Goal: Task Accomplishment & Management: Manage account settings

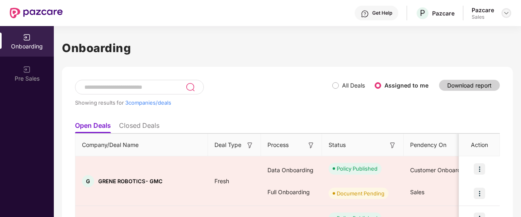
click at [506, 13] on img at bounding box center [506, 13] width 7 height 7
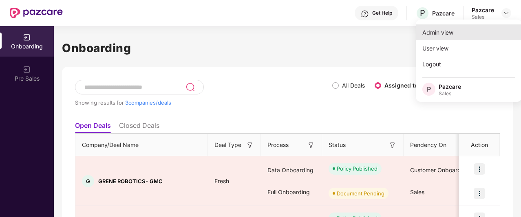
click at [465, 25] on div "Admin view" at bounding box center [469, 32] width 106 height 16
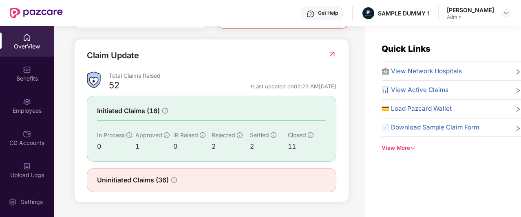
scroll to position [288, 0]
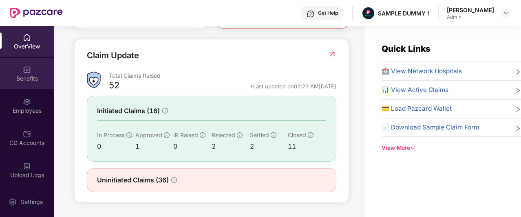
click at [44, 77] on div "Benefits" at bounding box center [27, 79] width 54 height 8
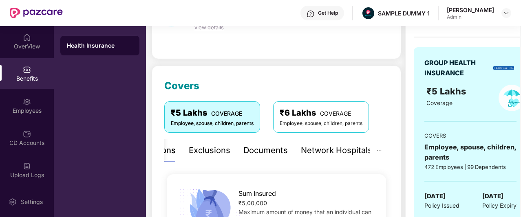
scroll to position [66, 0]
click at [207, 144] on div "Exclusions" at bounding box center [210, 151] width 42 height 22
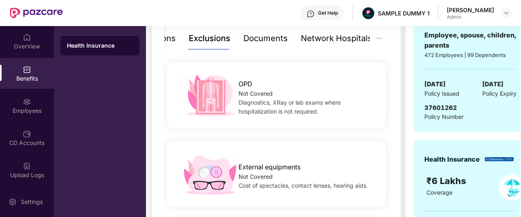
scroll to position [174, 0]
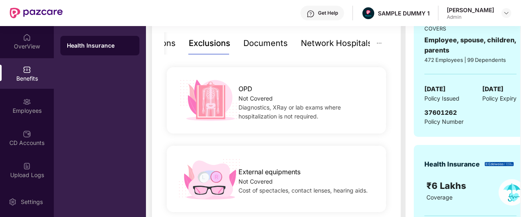
click at [314, 45] on div "Network Hospitals" at bounding box center [336, 43] width 71 height 13
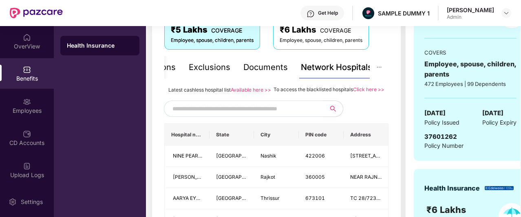
scroll to position [159, 0]
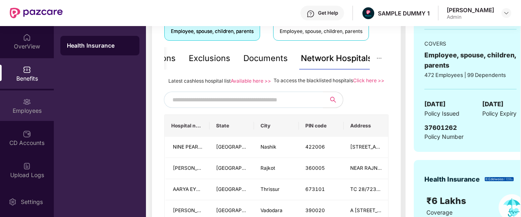
click at [35, 107] on div "Employees" at bounding box center [27, 111] width 54 height 8
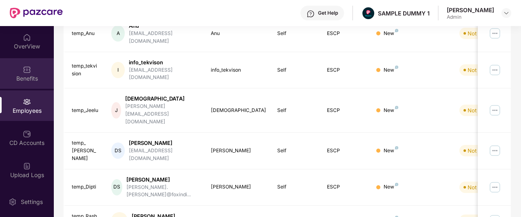
click at [17, 79] on div "Benefits" at bounding box center [27, 79] width 54 height 8
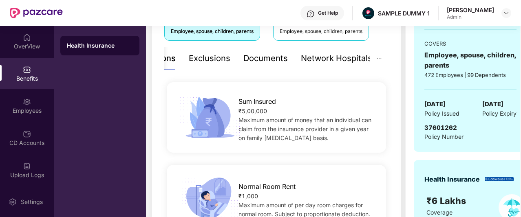
click at [352, 62] on div "Network Hospitals" at bounding box center [336, 58] width 71 height 13
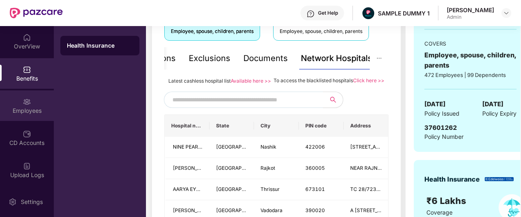
click at [35, 107] on div "Employees" at bounding box center [27, 111] width 54 height 8
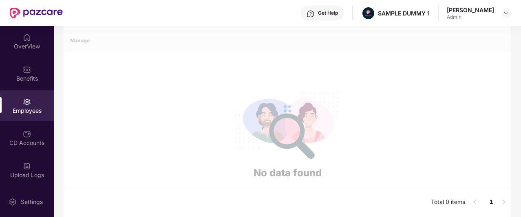
scroll to position [127, 0]
click at [35, 107] on div "Employees" at bounding box center [27, 111] width 54 height 8
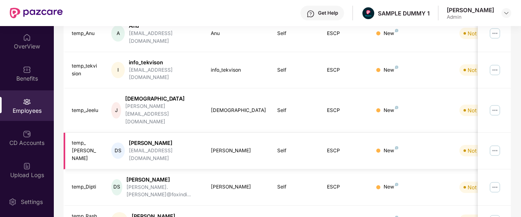
scroll to position [0, 0]
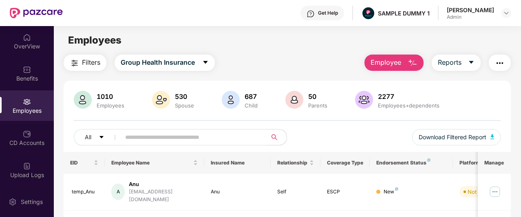
click at [377, 64] on span "Employee" at bounding box center [386, 62] width 31 height 10
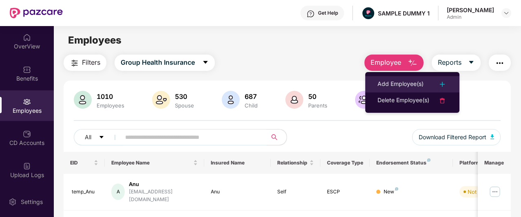
click at [417, 79] on li "Add Employee(s)" at bounding box center [412, 84] width 94 height 16
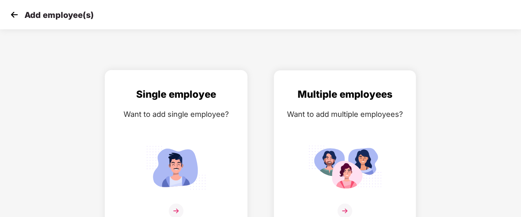
scroll to position [13, 0]
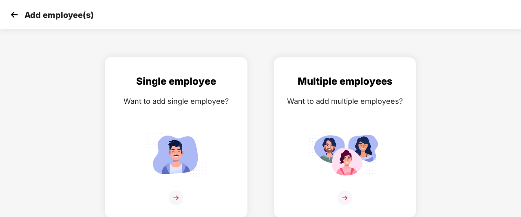
click at [175, 195] on img at bounding box center [176, 198] width 15 height 15
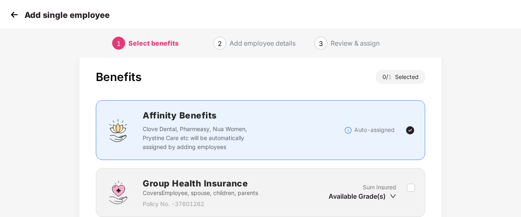
scroll to position [83, 0]
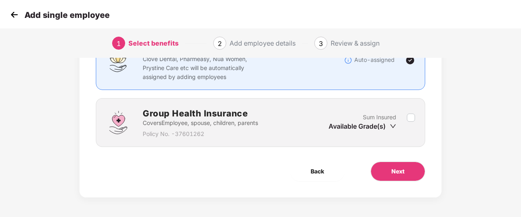
click at [14, 16] on img at bounding box center [14, 15] width 12 height 12
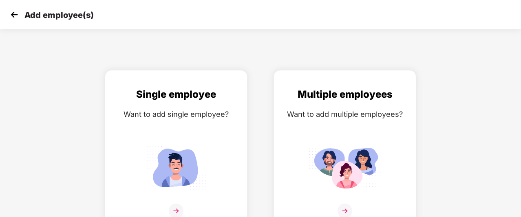
click at [15, 11] on img at bounding box center [14, 15] width 12 height 12
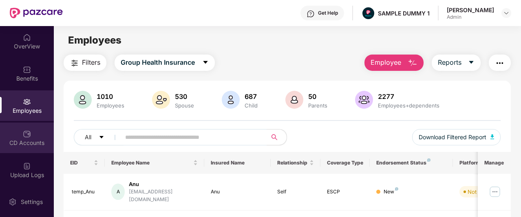
click at [29, 132] on img at bounding box center [27, 134] width 8 height 8
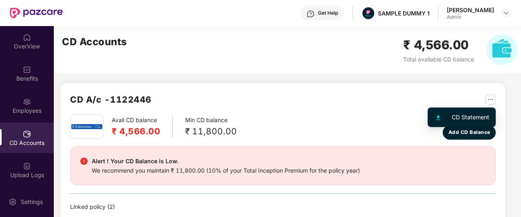
click at [491, 98] on img "button" at bounding box center [490, 100] width 10 height 10
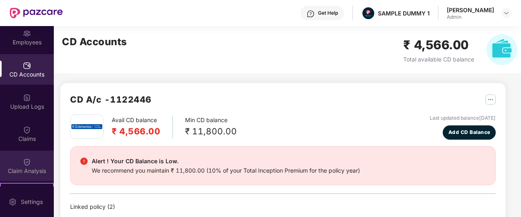
scroll to position [74, 0]
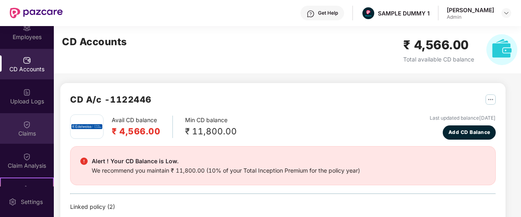
click at [19, 127] on div "Claims" at bounding box center [27, 128] width 54 height 31
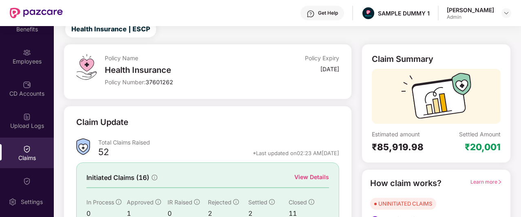
scroll to position [50, 0]
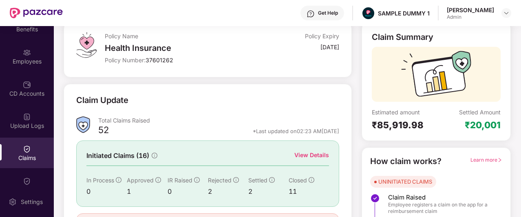
click at [315, 156] on div "View Details" at bounding box center [311, 155] width 35 height 9
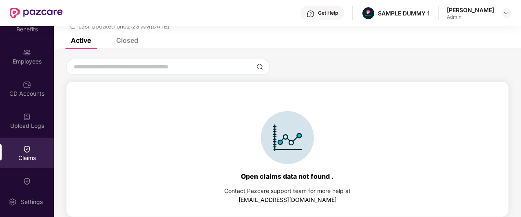
scroll to position [35, 0]
click at [121, 38] on div "Closed" at bounding box center [127, 40] width 22 height 8
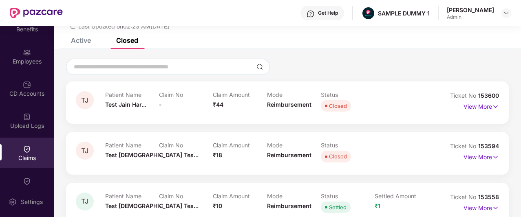
drag, startPoint x: 121, startPoint y: 38, endPoint x: 299, endPoint y: 62, distance: 179.8
click at [299, 62] on div at bounding box center [287, 67] width 443 height 16
click at [485, 105] on p "View More" at bounding box center [480, 105] width 35 height 11
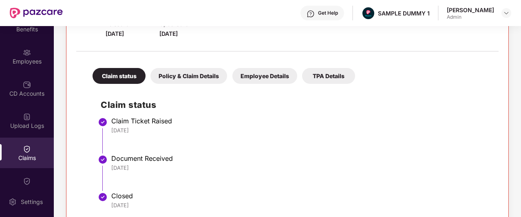
scroll to position [170, 0]
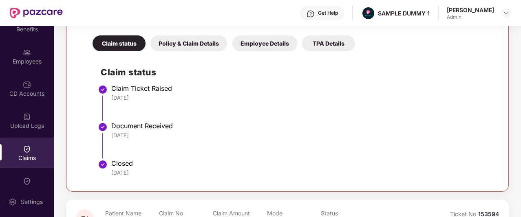
click at [200, 41] on div "Policy & Claim Details" at bounding box center [188, 43] width 77 height 16
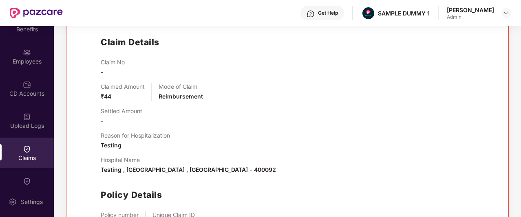
scroll to position [240, 0]
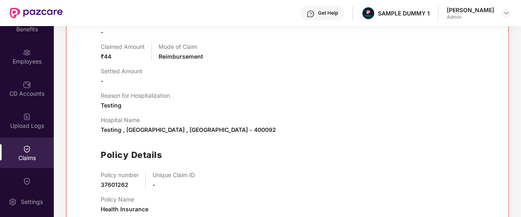
click at [320, 10] on div "Get Help" at bounding box center [328, 13] width 20 height 7
